Goal: Task Accomplishment & Management: Manage account settings

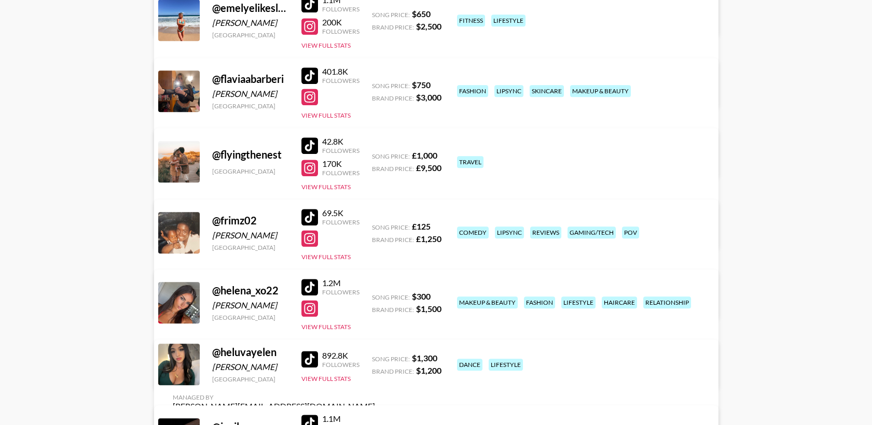
scroll to position [1786, 0]
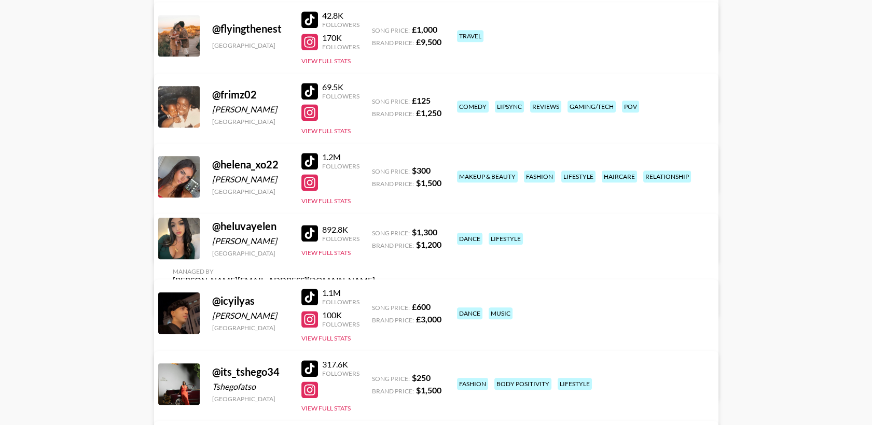
click at [375, 100] on link "View/Edit Details" at bounding box center [274, 105] width 202 height 10
drag, startPoint x: 280, startPoint y: 24, endPoint x: 220, endPoint y: 25, distance: 60.1
click at [220, 25] on div "@ flyingthenest" at bounding box center [250, 28] width 77 height 13
drag, startPoint x: 220, startPoint y: 25, endPoint x: 228, endPoint y: 26, distance: 8.4
copy div "flyingthenest"
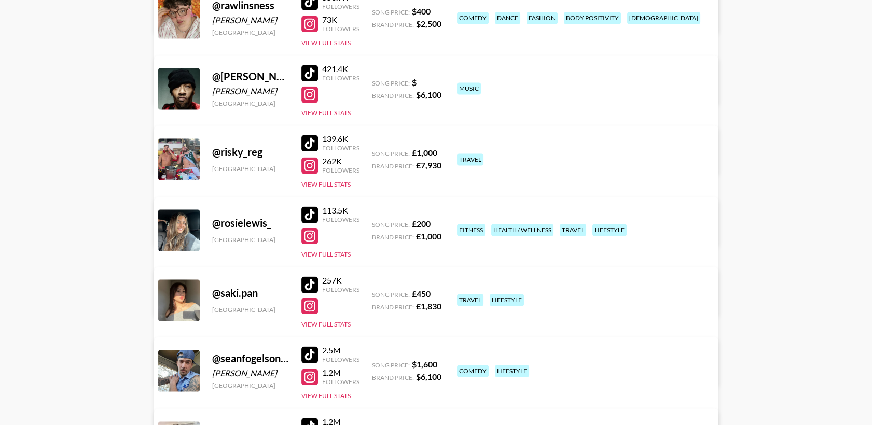
scroll to position [3398, 0]
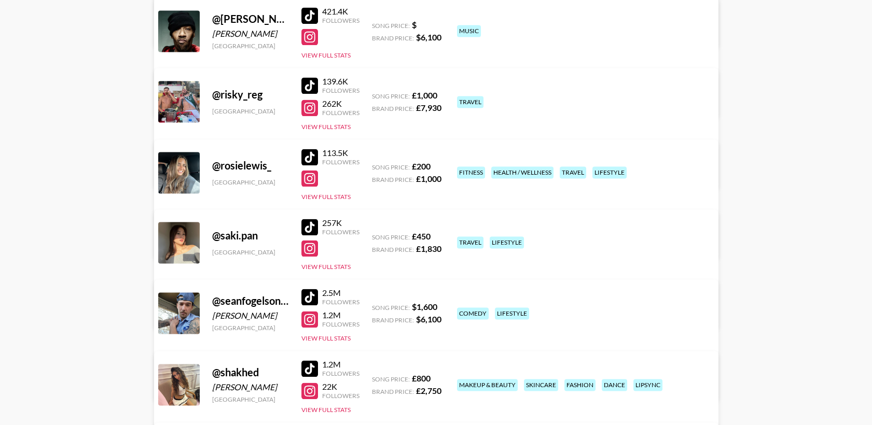
click at [375, 306] on link "View/Edit Details" at bounding box center [274, 311] width 202 height 10
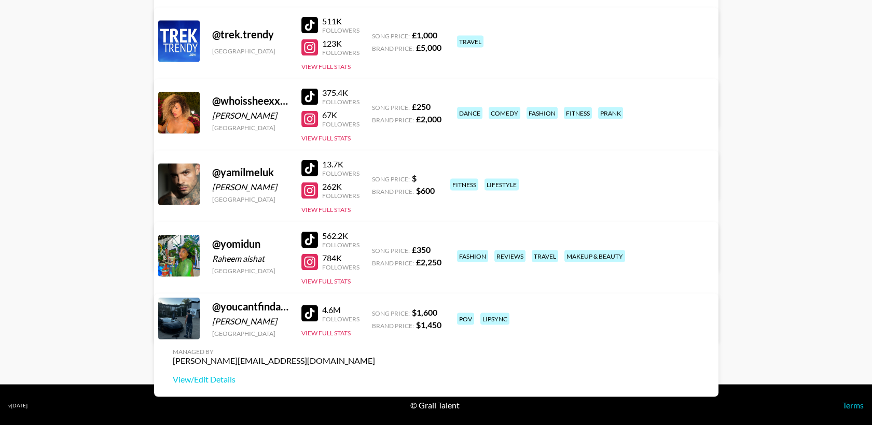
scroll to position [4241, 0]
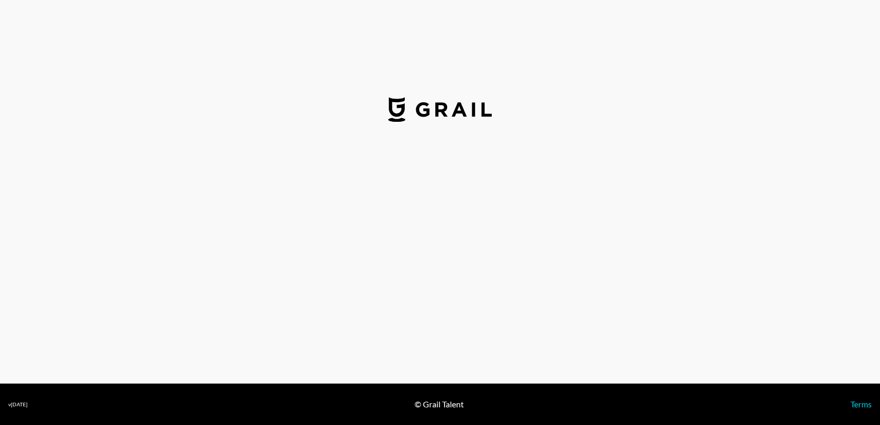
select select "GBP"
